Goal: Purchase product/service

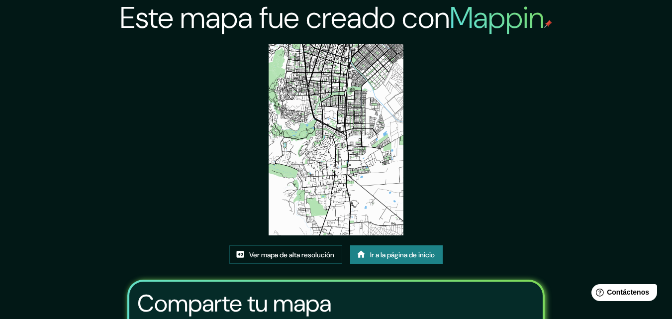
click at [388, 255] on font "Ir a la página de inicio" at bounding box center [402, 254] width 65 height 9
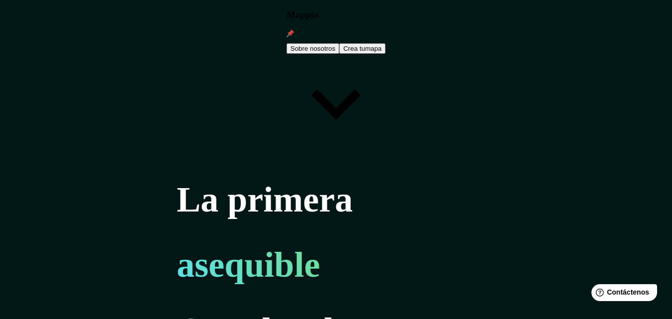
drag, startPoint x: 336, startPoint y: 263, endPoint x: 384, endPoint y: 243, distance: 51.9
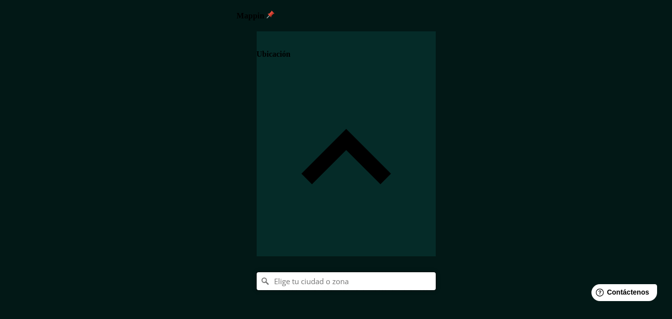
click at [436, 272] on input "Elige tu ciudad o zona" at bounding box center [346, 281] width 179 height 18
type input "[GEOGRAPHIC_DATA], [PERSON_NAME][GEOGRAPHIC_DATA], [GEOGRAPHIC_DATA]"
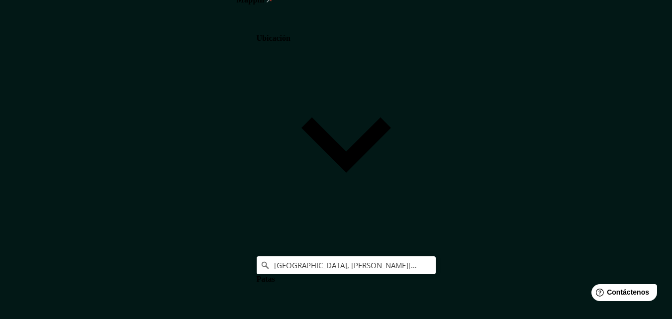
scroll to position [147, 0]
click at [527, 272] on body "Mappin Ubicación [GEOGRAPHIC_DATA], [PERSON_NAME][GEOGRAPHIC_DATA], [GEOGRAPHIC…" at bounding box center [336, 143] width 672 height 319
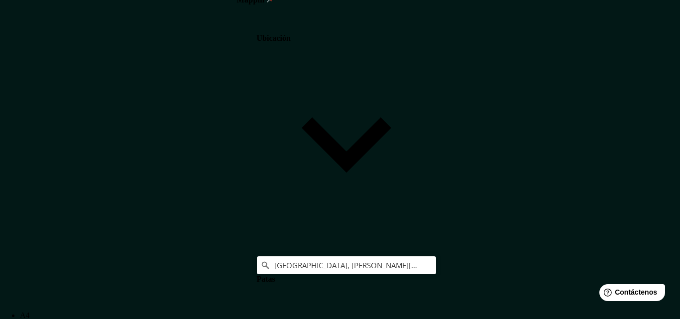
click at [30, 318] on font "A3" at bounding box center [25, 324] width 10 height 8
type input "a4"
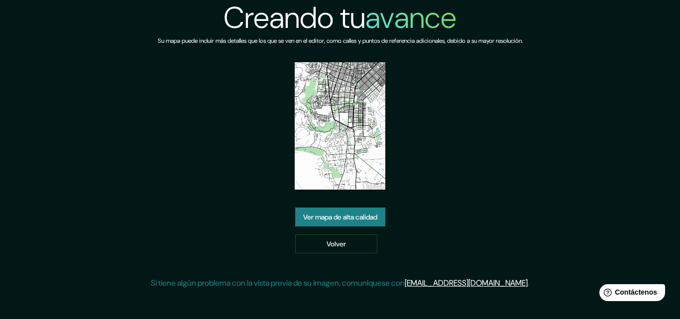
click at [348, 212] on font "Ver mapa de alta calidad" at bounding box center [340, 216] width 74 height 13
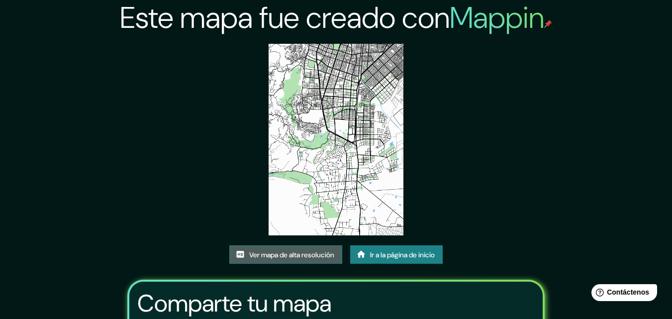
click at [308, 254] on font "Ver mapa de alta resolución" at bounding box center [291, 254] width 85 height 9
